Goal: Navigation & Orientation: Find specific page/section

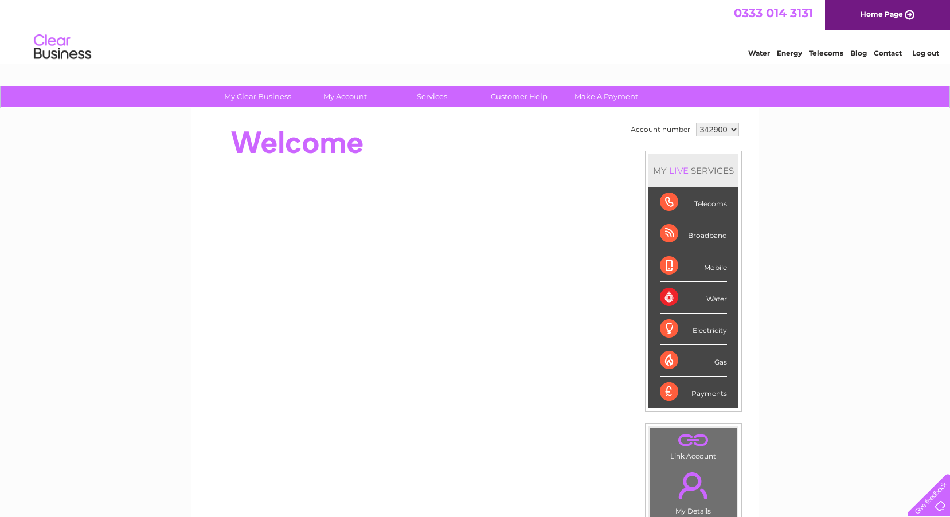
click at [941, 505] on div at bounding box center [926, 493] width 47 height 47
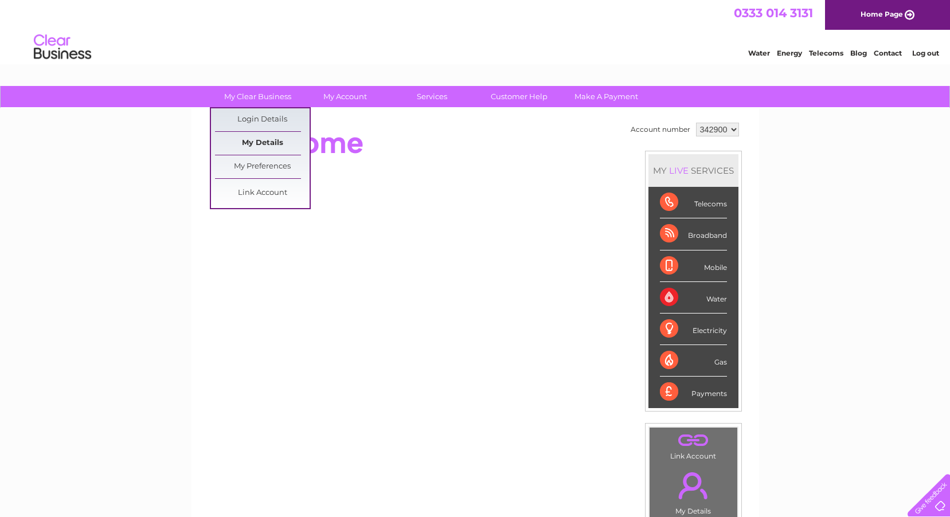
click at [258, 139] on link "My Details" at bounding box center [262, 143] width 95 height 23
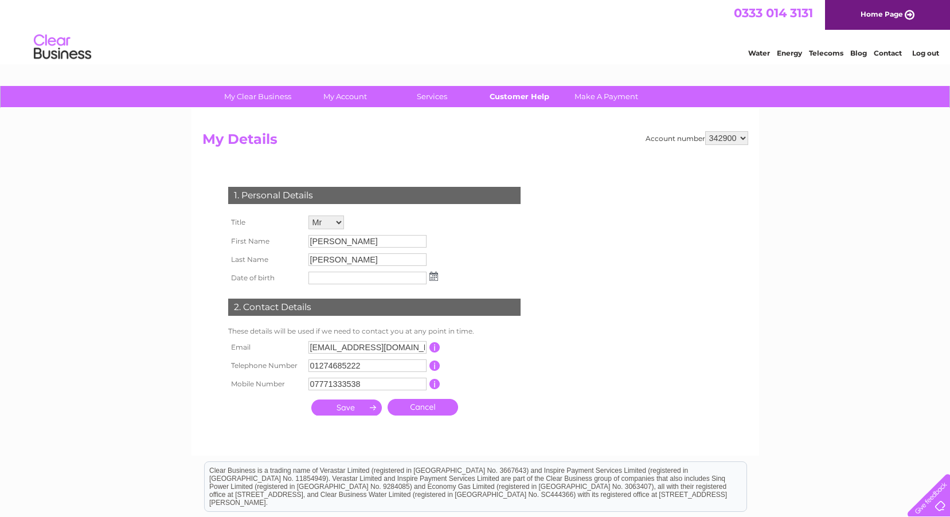
click at [531, 93] on link "Customer Help" at bounding box center [519, 96] width 95 height 21
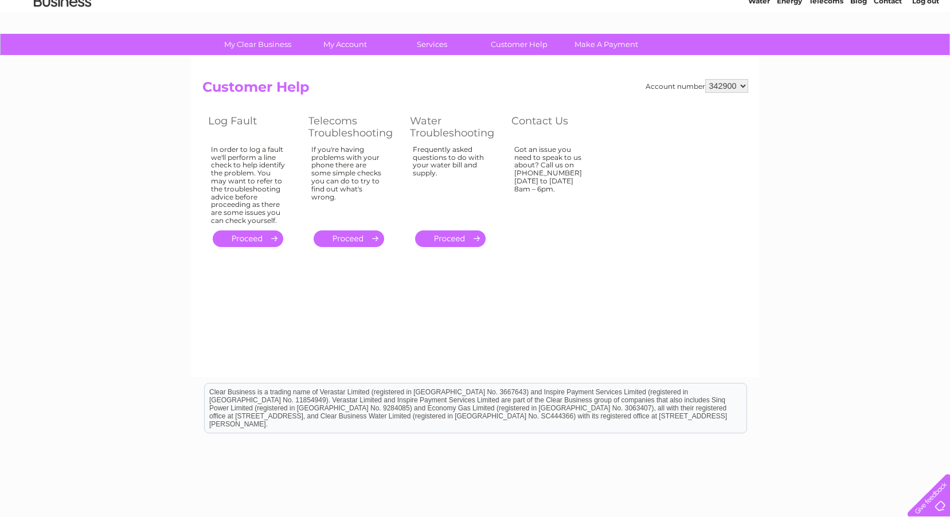
scroll to position [117, 0]
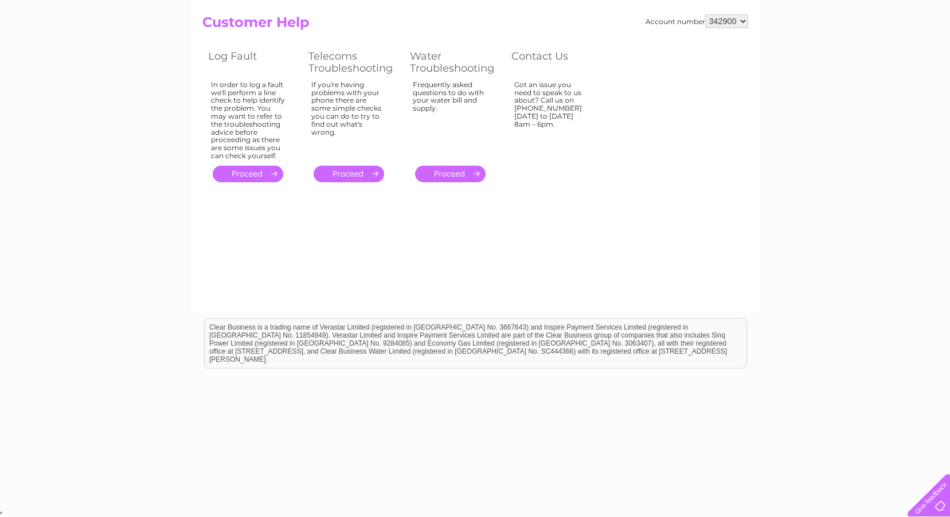
drag, startPoint x: 939, startPoint y: 502, endPoint x: 921, endPoint y: 493, distance: 20.8
click at [939, 503] on div at bounding box center [926, 493] width 47 height 47
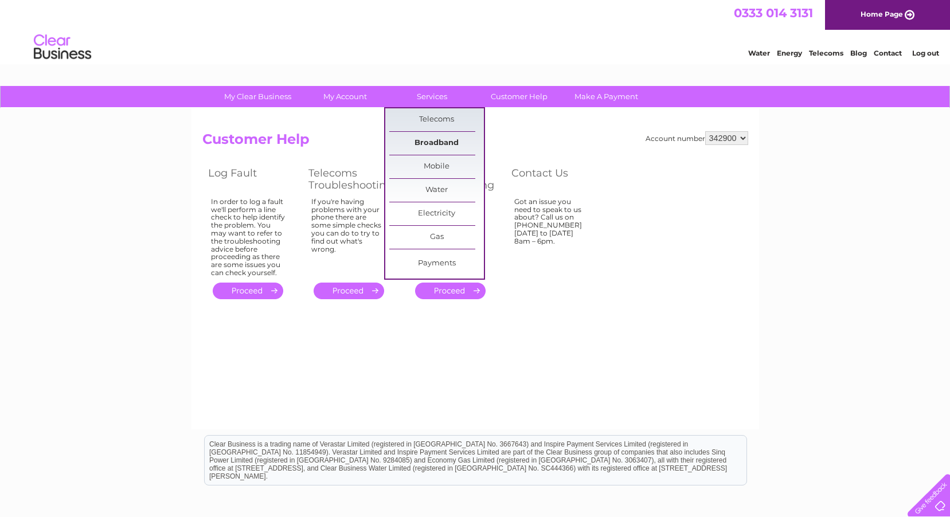
click at [439, 141] on link "Broadband" at bounding box center [436, 143] width 95 height 23
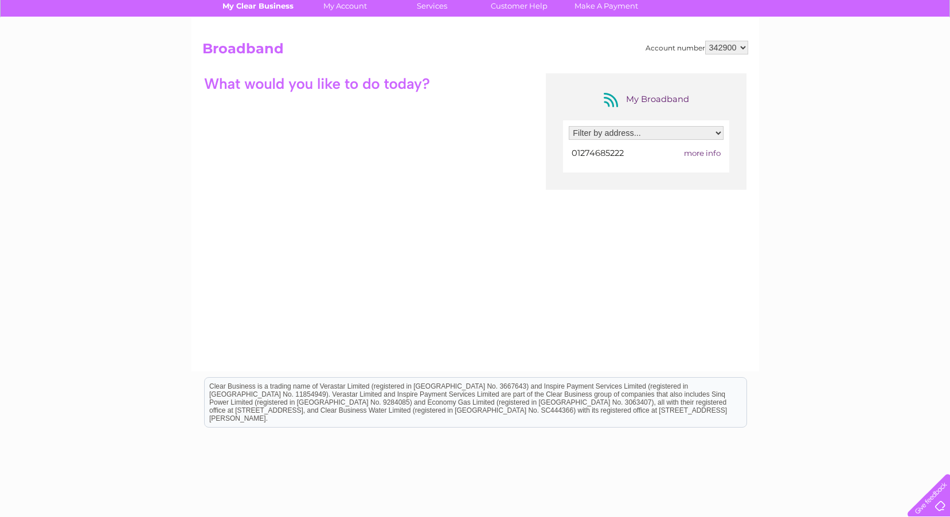
scroll to position [35, 0]
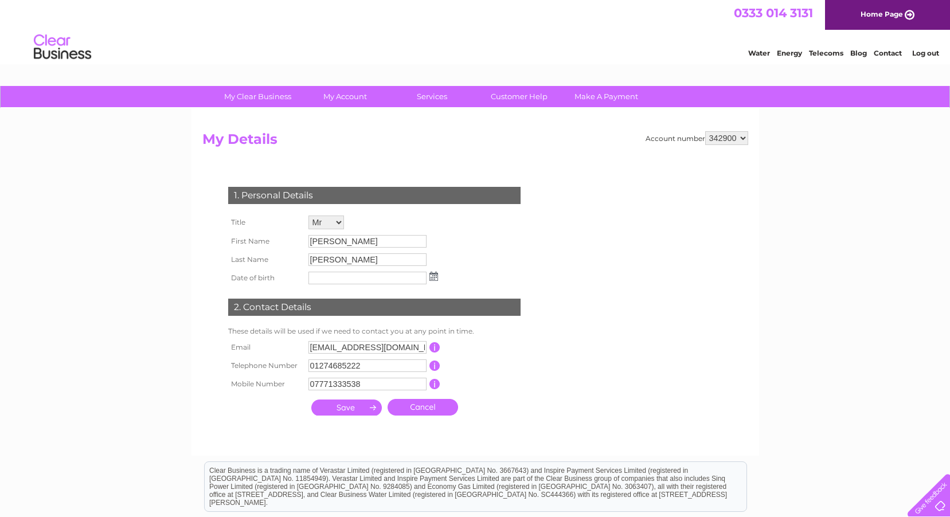
click at [862, 54] on link "Blog" at bounding box center [859, 53] width 17 height 9
